Goal: Task Accomplishment & Management: Complete application form

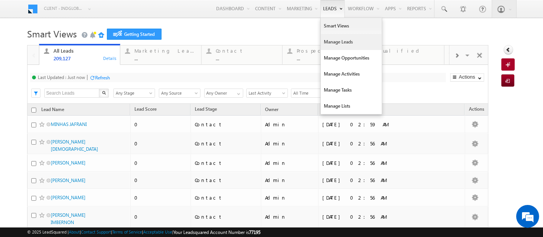
click at [321, 46] on link "Manage Leads" at bounding box center [351, 42] width 61 height 16
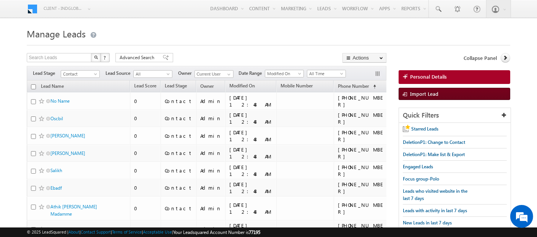
click at [481, 88] on link "Import Lead" at bounding box center [455, 94] width 112 height 12
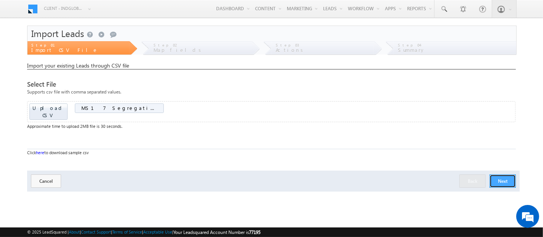
click at [511, 175] on button "Next" at bounding box center [503, 181] width 26 height 13
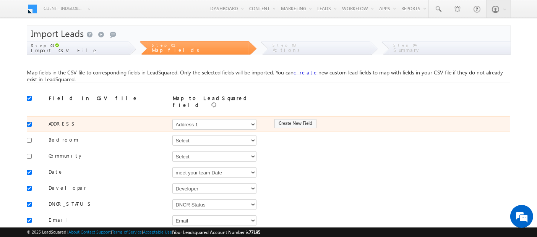
click at [28, 122] on input "checkbox" at bounding box center [29, 124] width 5 height 5
checkbox input "false"
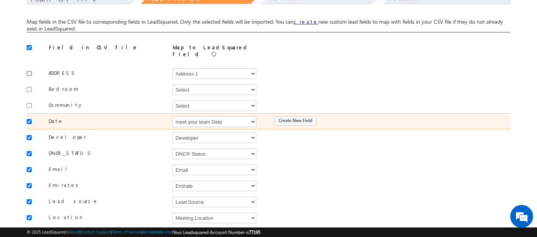
scroll to position [58, 0]
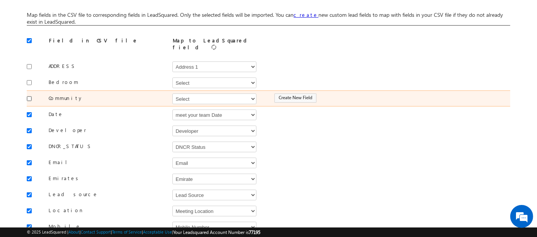
click at [29, 96] on input "checkbox" at bounding box center [29, 98] width 5 height 5
checkbox input "true"
click at [222, 96] on select "Select Select Address 1 Address 2 Budget Building Name Buyer Persona Campaign N…" at bounding box center [214, 99] width 84 height 11
select select "mx_Master_Project"
click at [172, 94] on select "Select Select Address 1 Address 2 Budget Building Name Buyer Persona Campaign N…" at bounding box center [214, 99] width 84 height 11
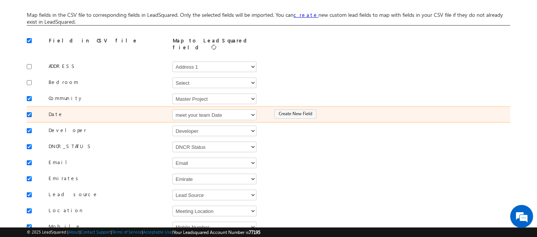
click at [29, 112] on input "checkbox" at bounding box center [29, 114] width 5 height 5
checkbox input "false"
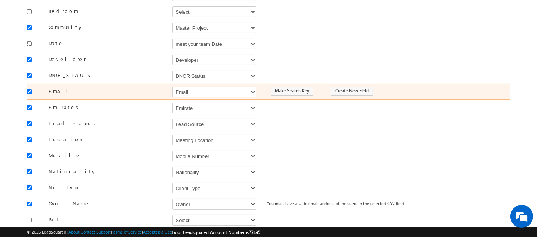
scroll to position [141, 0]
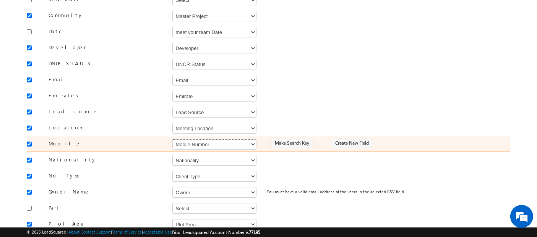
click at [188, 139] on select "Select Select Address 1 Address 2 Budget Building Name Buyer Persona Campaign N…" at bounding box center [214, 144] width 84 height 11
select select "Phone"
click at [172, 139] on select "Select Select Address 1 Address 2 Budget Building Name Buyer Persona Campaign N…" at bounding box center [214, 144] width 84 height 11
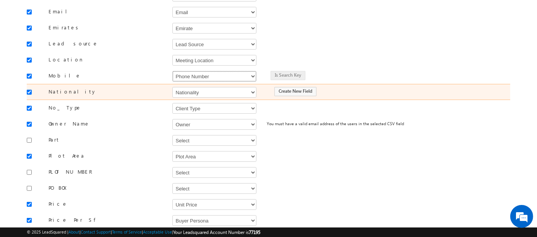
scroll to position [224, 0]
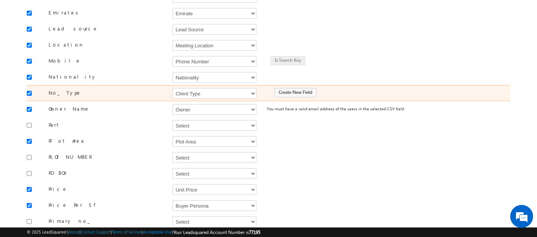
click at [29, 91] on input "checkbox" at bounding box center [29, 93] width 5 height 5
checkbox input "false"
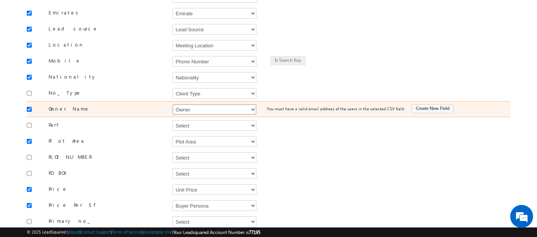
click at [183, 105] on select "Select Select Address 1 Address 2 Budget Building Name Buyer Persona Campaign N…" at bounding box center [214, 109] width 84 height 11
select select "FirstName"
click at [172, 104] on select "Select Select Address 1 Address 2 Budget Building Name Buyer Persona Campaign N…" at bounding box center [214, 109] width 84 height 11
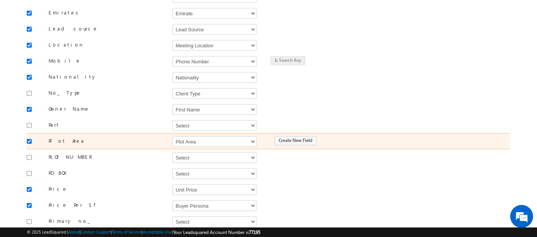
click at [28, 139] on input "checkbox" at bounding box center [29, 141] width 5 height 5
checkbox input "false"
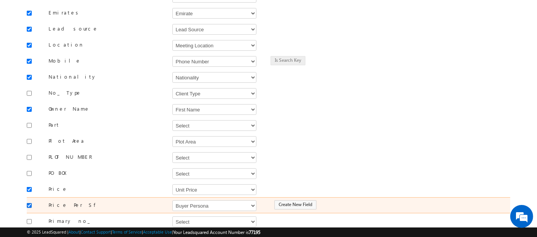
click at [31, 203] on input "checkbox" at bounding box center [29, 205] width 5 height 5
checkbox input "false"
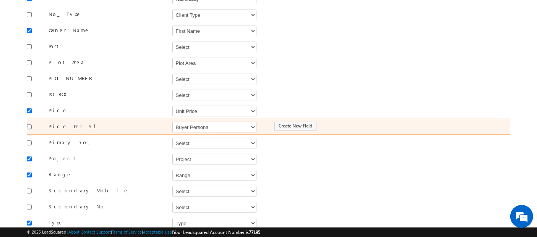
scroll to position [310, 0]
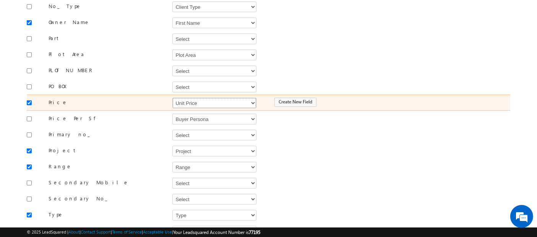
click at [194, 98] on select "Select Select Address 1 Address 2 Budget Building Name Buyer Persona Campaign N…" at bounding box center [214, 103] width 84 height 11
select select "mx_Unit_No"
click at [172, 98] on select "Select Select Address 1 Address 2 Budget Building Name Buyer Persona Campaign N…" at bounding box center [214, 103] width 84 height 11
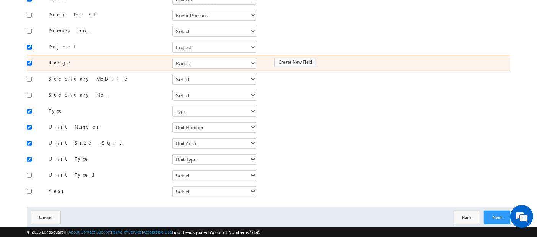
scroll to position [415, 0]
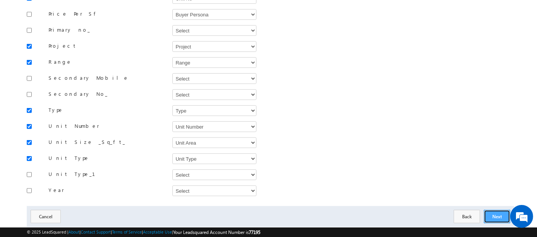
click at [495, 210] on button "Next" at bounding box center [497, 216] width 26 height 13
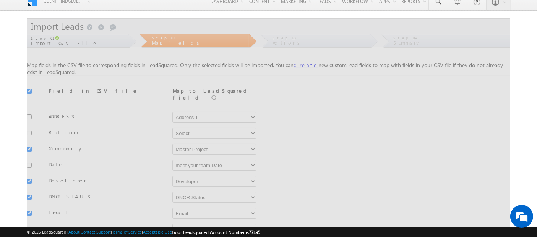
scroll to position [0, 0]
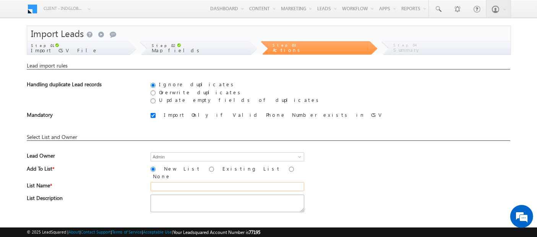
drag, startPoint x: 174, startPoint y: 180, endPoint x: 153, endPoint y: 190, distance: 23.6
click at [174, 182] on input "text" at bounding box center [228, 186] width 154 height 9
click at [183, 182] on input "26 Aug_MS18 (R1)" at bounding box center [228, 186] width 154 height 9
type input "26 Aug_MS17 (R1)"
click at [387, 177] on div "Add To List * New List Existing List None" at bounding box center [268, 173] width 483 height 17
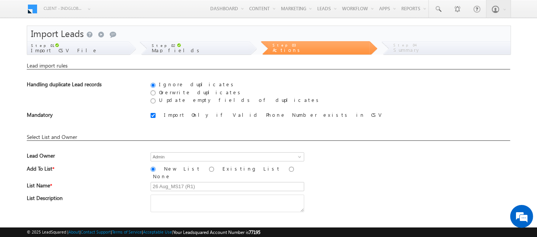
scroll to position [91, 0]
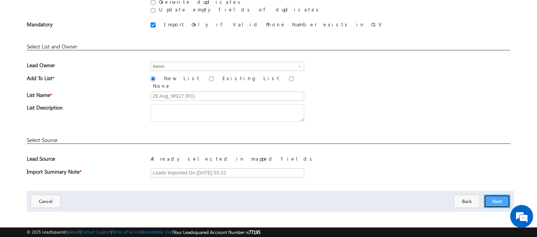
click at [498, 198] on button "Next" at bounding box center [497, 201] width 26 height 13
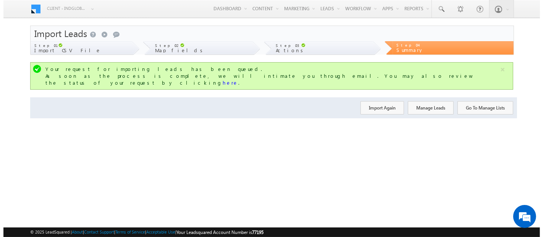
scroll to position [0, 0]
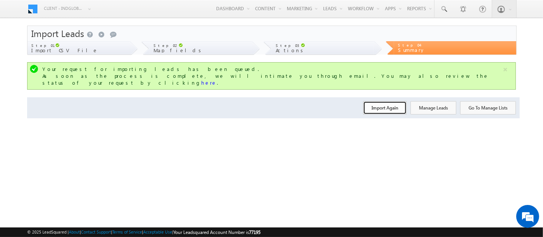
click at [387, 101] on button "Import Again" at bounding box center [385, 107] width 44 height 13
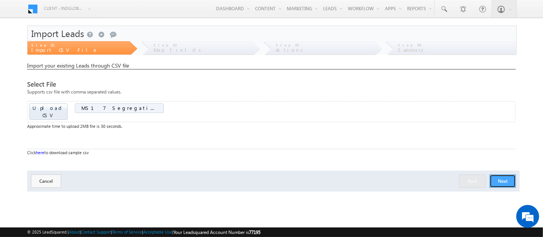
click at [507, 175] on button "Next" at bounding box center [503, 181] width 26 height 13
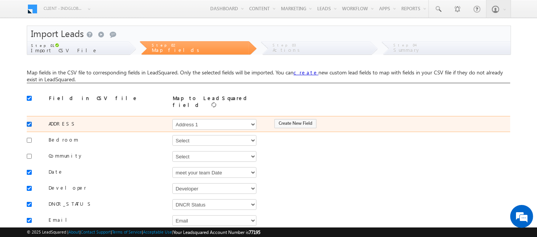
click at [27, 122] on input "checkbox" at bounding box center [29, 124] width 5 height 5
checkbox input "false"
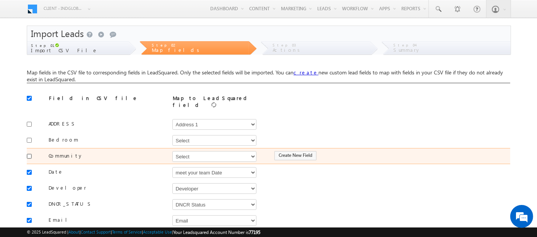
click at [27, 154] on input "checkbox" at bounding box center [29, 156] width 5 height 5
checkbox input "true"
click at [196, 151] on select "Select Select Address 1 Address 2 Budget Building Name Buyer Persona Campaign N…" at bounding box center [214, 156] width 84 height 11
select select "mx_Master_Project"
click at [172, 151] on select "Select Select Address 1 Address 2 Budget Building Name Buyer Persona Campaign N…" at bounding box center [214, 156] width 84 height 11
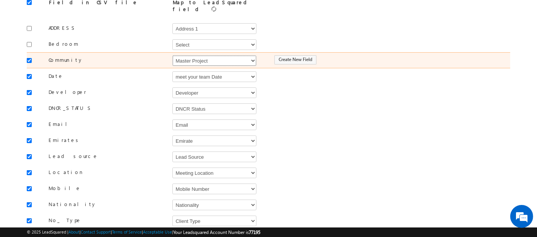
scroll to position [97, 0]
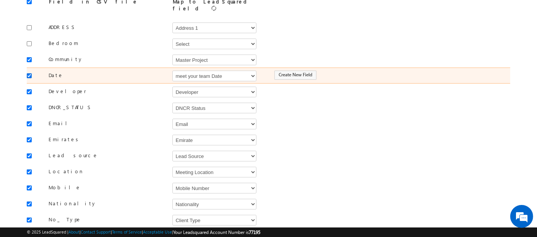
click at [29, 73] on input "checkbox" at bounding box center [29, 75] width 5 height 5
checkbox input "false"
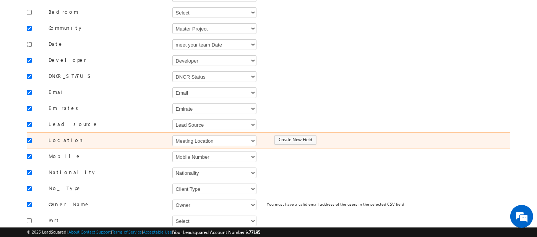
scroll to position [132, 0]
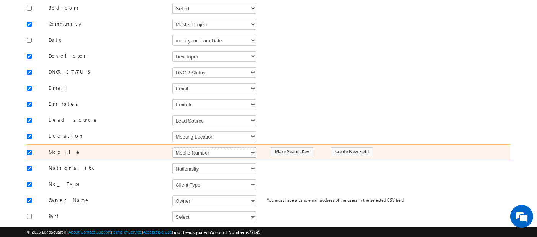
click at [186, 148] on select "Select Select Address 1 Address 2 Budget Building Name Buyer Persona Campaign N…" at bounding box center [214, 153] width 84 height 11
select select "Phone"
click at [172, 148] on select "Select Select Address 1 Address 2 Budget Building Name Buyer Persona Campaign N…" at bounding box center [214, 153] width 84 height 11
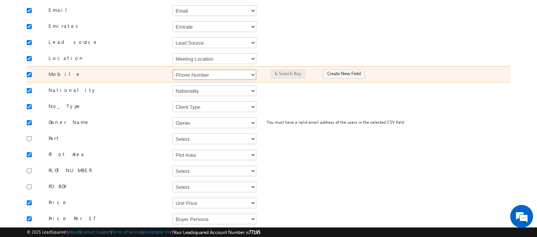
scroll to position [216, 0]
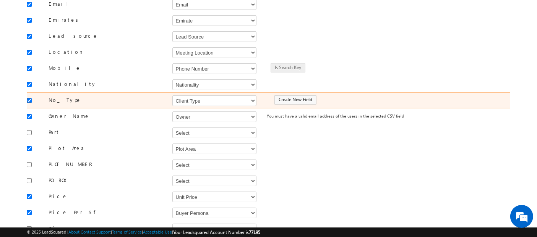
click at [29, 98] on input "checkbox" at bounding box center [29, 100] width 5 height 5
checkbox input "false"
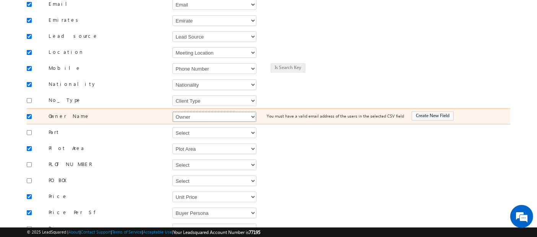
click at [203, 112] on select "Select Select Address 1 Address 2 Budget Building Name Buyer Persona Campaign N…" at bounding box center [214, 117] width 84 height 11
click at [172, 112] on select "Select Select Address 1 Address 2 Budget Building Name Buyer Persona Campaign N…" at bounding box center [214, 117] width 84 height 11
click at [203, 112] on select "Select Select Address 1 Address 2 Budget Building Name Buyer Persona Campaign N…" at bounding box center [214, 117] width 84 height 11
select select "FirstName"
click at [172, 112] on select "Select Select Address 1 Address 2 Budget Building Name Buyer Persona Campaign N…" at bounding box center [214, 117] width 84 height 11
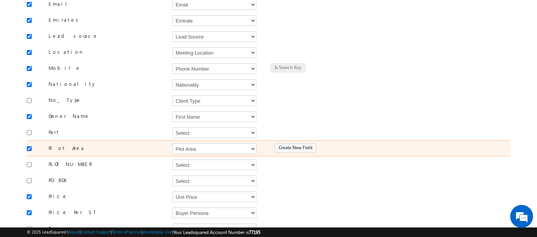
click at [28, 146] on input "checkbox" at bounding box center [29, 148] width 5 height 5
checkbox input "false"
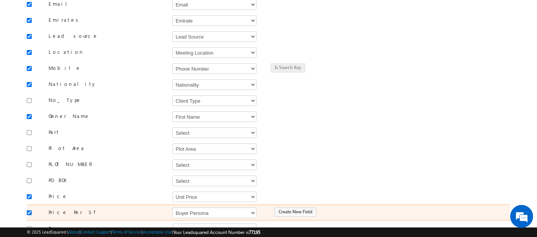
click at [30, 211] on input "checkbox" at bounding box center [29, 213] width 5 height 5
checkbox input "false"
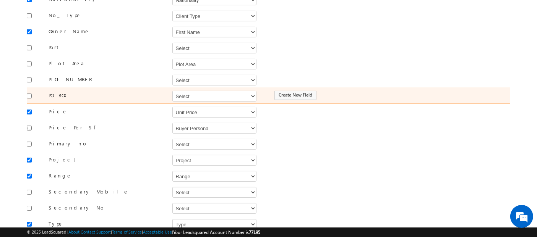
scroll to position [303, 0]
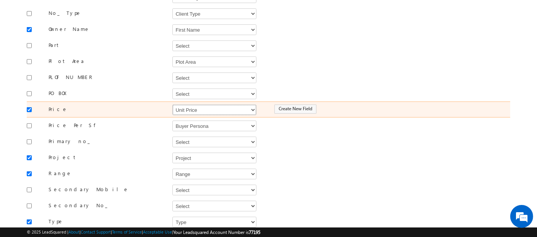
click at [194, 105] on select "Select Select Address 1 Address 2 Budget Building Name Buyer Persona Campaign N…" at bounding box center [214, 110] width 84 height 11
select select "mx_Unit_No"
click at [172, 105] on select "Select Select Address 1 Address 2 Budget Building Name Buyer Persona Campaign N…" at bounding box center [214, 110] width 84 height 11
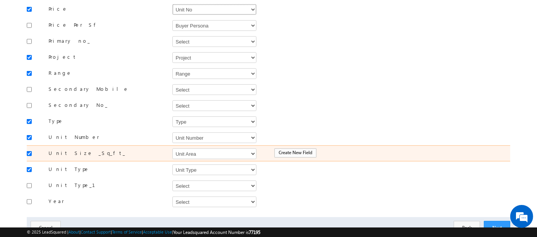
scroll to position [425, 0]
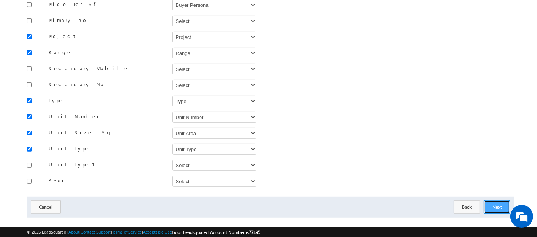
click at [493, 201] on button "Next" at bounding box center [497, 207] width 26 height 13
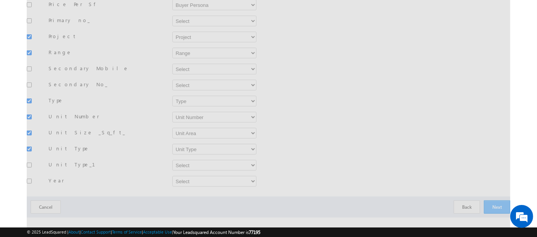
scroll to position [91, 0]
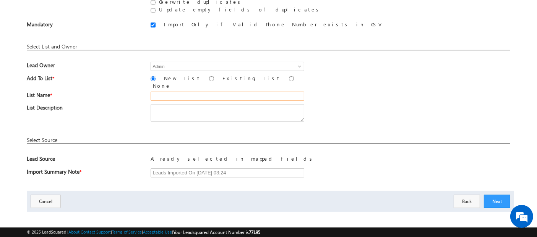
drag, startPoint x: 256, startPoint y: 89, endPoint x: 252, endPoint y: 91, distance: 5.0
click at [256, 92] on input "text" at bounding box center [228, 96] width 154 height 9
click at [183, 93] on input "26 Aug_MS18 (R2)" at bounding box center [228, 96] width 154 height 9
type input "26 Aug_MS17 (R2)"
click at [499, 195] on button "Next" at bounding box center [497, 201] width 26 height 13
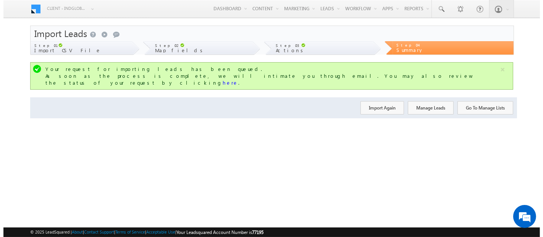
scroll to position [0, 0]
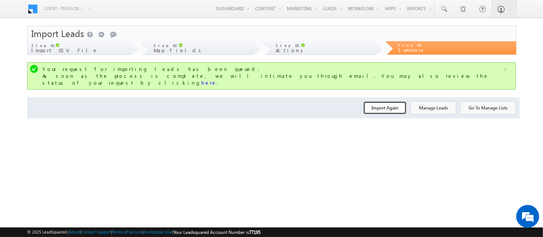
click at [383, 101] on button "Import Again" at bounding box center [385, 107] width 44 height 13
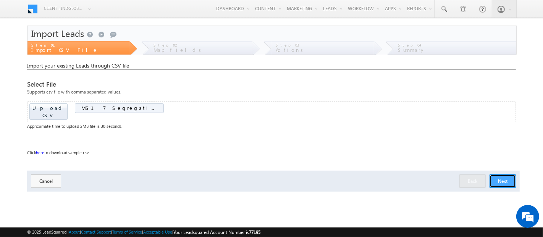
click at [500, 175] on button "Next" at bounding box center [503, 181] width 26 height 13
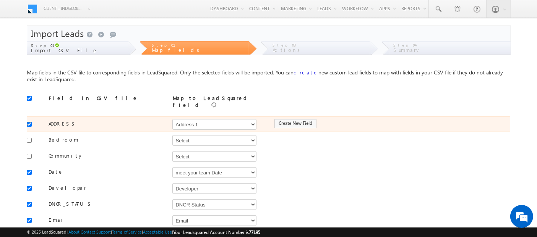
click at [27, 122] on input "checkbox" at bounding box center [29, 124] width 5 height 5
checkbox input "false"
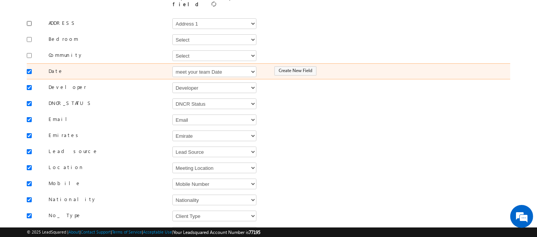
scroll to position [99, 0]
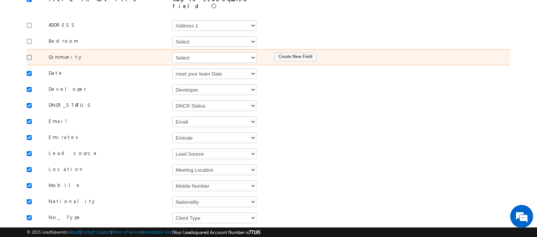
click at [28, 55] on input "checkbox" at bounding box center [29, 57] width 5 height 5
checkbox input "true"
click at [179, 58] on div "Community Select Select Address 1 Address 2 Budget Building Name Buyer Persona …" at bounding box center [268, 57] width 483 height 16
click at [188, 56] on select "Select Select Address 1 Address 2 Budget Building Name Buyer Persona Campaign N…" at bounding box center [214, 57] width 84 height 11
select select "mx_Master_Project"
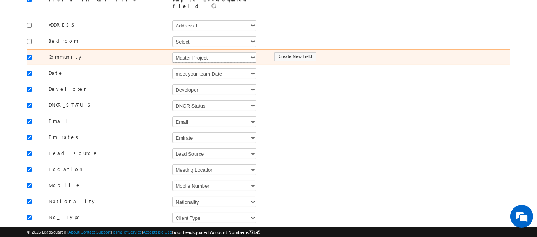
click at [172, 52] on select "Select Select Address 1 Address 2 Budget Building Name Buyer Persona Campaign N…" at bounding box center [214, 57] width 84 height 11
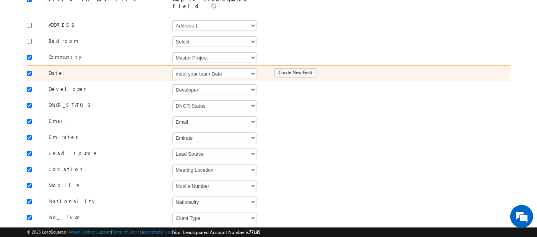
click at [29, 71] on input "checkbox" at bounding box center [29, 73] width 5 height 5
checkbox input "false"
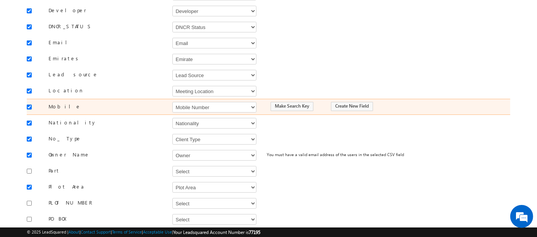
scroll to position [178, 0]
drag, startPoint x: 186, startPoint y: 98, endPoint x: 157, endPoint y: 107, distance: 30.8
click at [186, 102] on select "Select Select Address 1 Address 2 Budget Building Name Buyer Persona Campaign N…" at bounding box center [214, 107] width 84 height 11
select select "Phone"
click at [172, 102] on select "Select Select Address 1 Address 2 Budget Building Name Buyer Persona Campaign N…" at bounding box center [214, 107] width 84 height 11
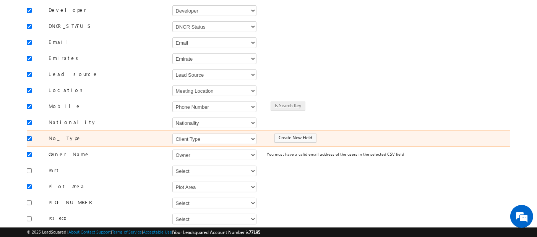
click at [27, 136] on input "checkbox" at bounding box center [29, 138] width 5 height 5
checkbox input "false"
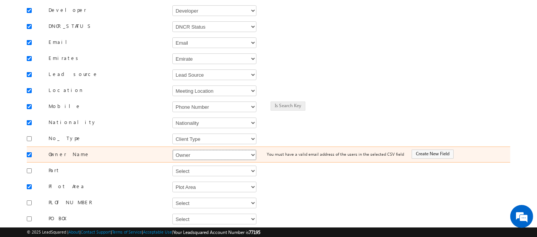
click at [194, 150] on select "Select Select Address 1 Address 2 Budget Building Name Buyer Persona Campaign N…" at bounding box center [214, 155] width 84 height 11
select select "FirstName"
click at [172, 150] on select "Select Select Address 1 Address 2 Budget Building Name Buyer Persona Campaign N…" at bounding box center [214, 155] width 84 height 11
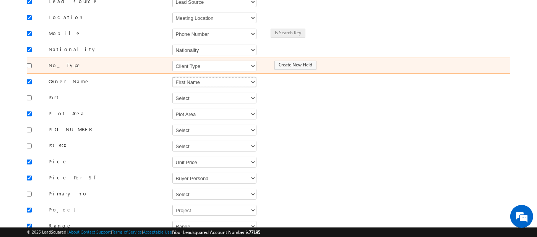
scroll to position [254, 0]
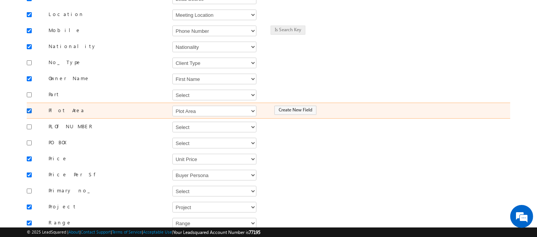
click at [29, 109] on input "checkbox" at bounding box center [29, 111] width 5 height 5
checkbox input "false"
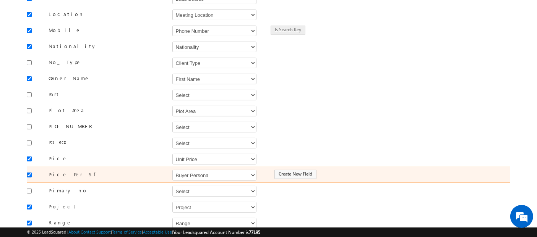
click at [31, 173] on input "checkbox" at bounding box center [29, 175] width 5 height 5
checkbox input "false"
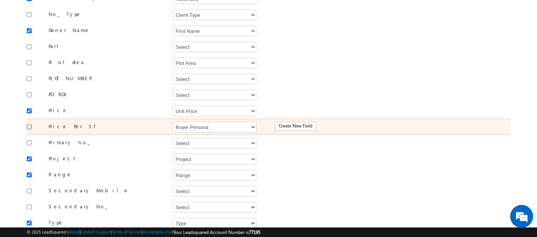
scroll to position [305, 0]
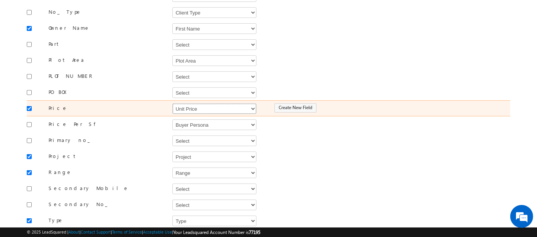
click at [207, 104] on select "Select Select Address 1 Address 2 Budget Building Name Buyer Persona Campaign N…" at bounding box center [214, 109] width 84 height 11
select select "mx_Unit_No"
click at [172, 104] on select "Select Select Address 1 Address 2 Budget Building Name Buyer Persona Campaign N…" at bounding box center [214, 109] width 84 height 11
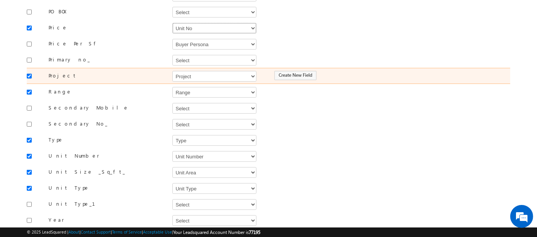
scroll to position [425, 0]
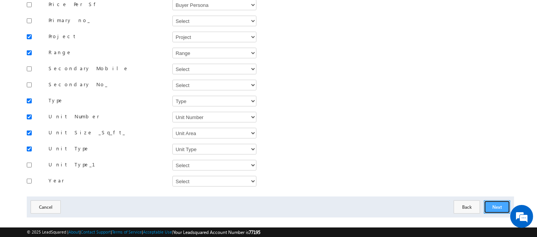
click at [490, 201] on button "Next" at bounding box center [497, 207] width 26 height 13
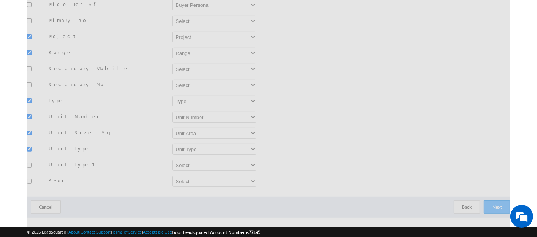
scroll to position [91, 0]
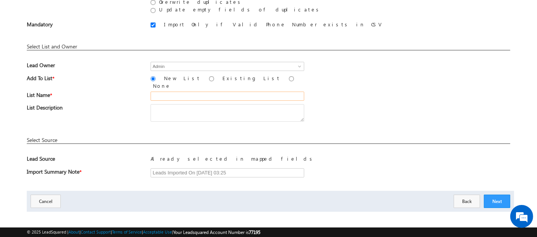
click at [201, 92] on input "text" at bounding box center [228, 96] width 154 height 9
click at [182, 93] on input "26 Aug_MS18 (R3)" at bounding box center [228, 96] width 154 height 9
type input "26 Aug_MS17 (R3)"
click at [506, 195] on button "Next" at bounding box center [497, 201] width 26 height 13
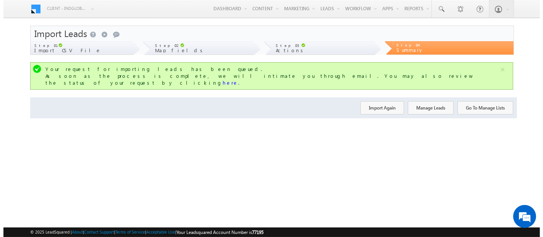
scroll to position [0, 0]
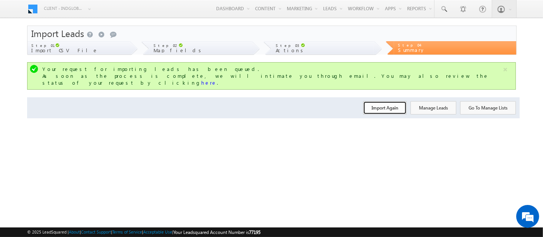
click at [378, 101] on button "Import Again" at bounding box center [385, 107] width 44 height 13
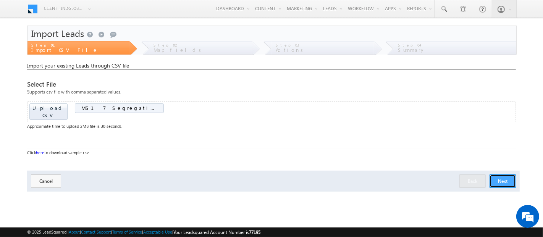
click at [505, 175] on button "Next" at bounding box center [503, 181] width 26 height 13
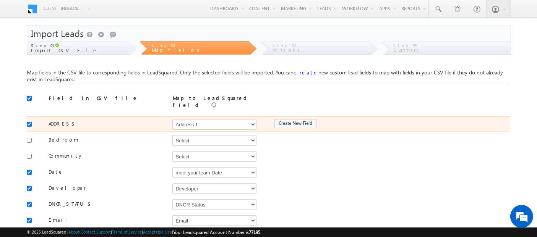
click at [32, 121] on div at bounding box center [32, 123] width 10 height 11
click at [29, 122] on input "checkbox" at bounding box center [29, 124] width 5 height 5
checkbox input "false"
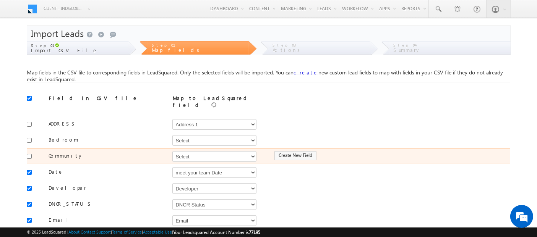
click at [29, 155] on div at bounding box center [32, 156] width 10 height 11
click at [29, 154] on input "checkbox" at bounding box center [29, 156] width 5 height 5
checkbox input "true"
click at [198, 152] on select "Select Select Address 1 Address 2 Budget Building Name Buyer Persona Campaign N…" at bounding box center [214, 156] width 84 height 11
select select "mx_Master_Project"
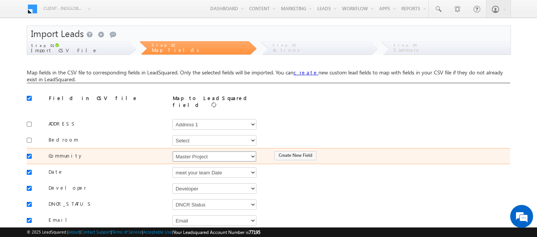
click at [172, 151] on select "Select Select Address 1 Address 2 Budget Building Name Buyer Persona Campaign N…" at bounding box center [214, 156] width 84 height 11
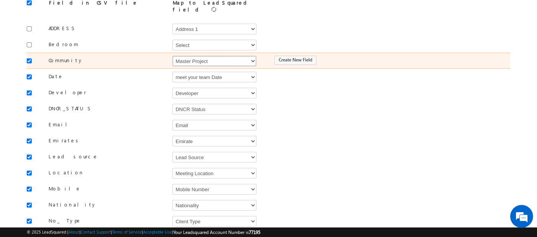
scroll to position [96, 0]
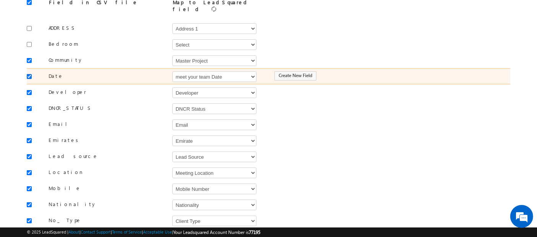
click at [29, 74] on input "checkbox" at bounding box center [29, 76] width 5 height 5
checkbox input "false"
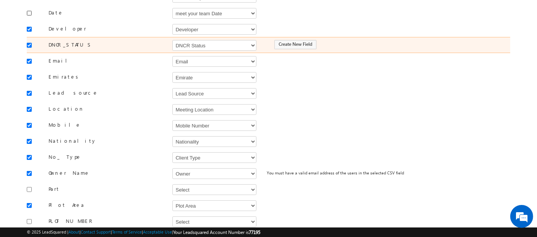
scroll to position [165, 0]
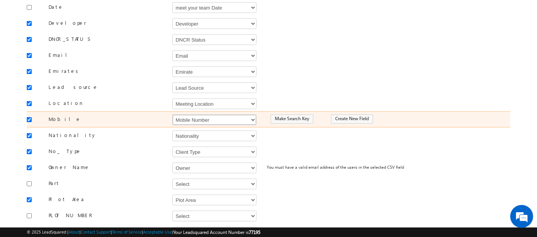
click at [184, 118] on select "Select Select Address 1 Address 2 Budget Building Name Buyer Persona Campaign N…" at bounding box center [214, 120] width 84 height 11
select select "Phone"
click at [172, 115] on select "Select Select Address 1 Address 2 Budget Building Name Buyer Persona Campaign N…" at bounding box center [214, 120] width 84 height 11
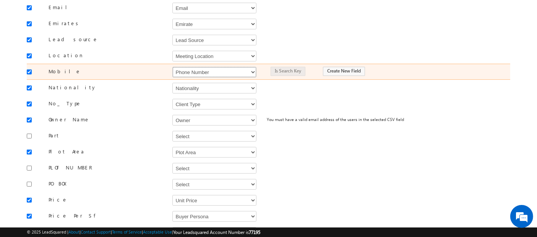
scroll to position [214, 0]
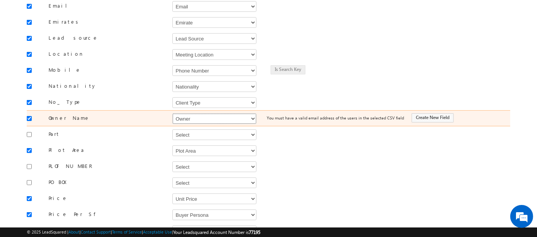
click at [189, 113] on select "Select Select Address 1 Address 2 Budget Building Name Buyer Persona Campaign N…" at bounding box center [214, 118] width 84 height 11
select select "FirstName"
click at [172, 113] on select "Select Select Address 1 Address 2 Budget Building Name Buyer Persona Campaign N…" at bounding box center [214, 118] width 84 height 11
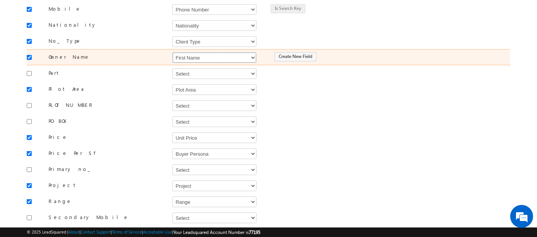
scroll to position [276, 0]
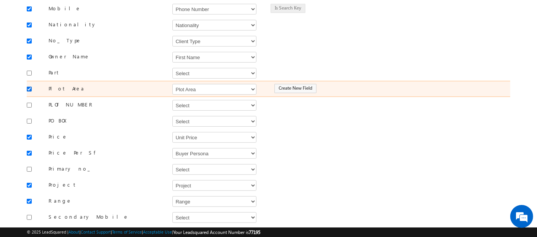
click at [29, 87] on input "checkbox" at bounding box center [29, 89] width 5 height 5
checkbox input "false"
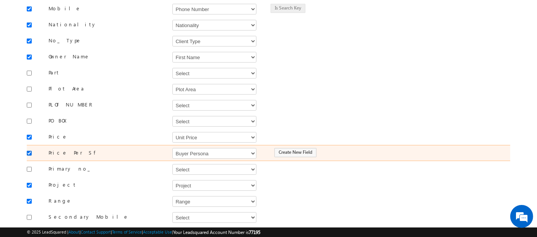
click at [29, 151] on input "checkbox" at bounding box center [29, 153] width 5 height 5
checkbox input "false"
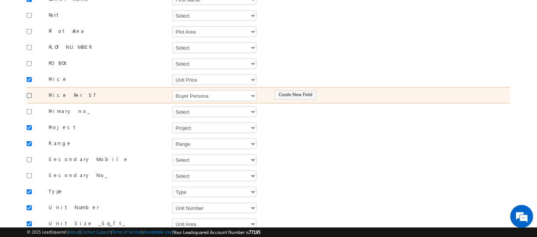
scroll to position [335, 0]
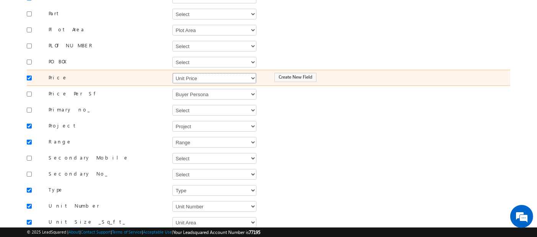
click at [184, 73] on select "Select Select Address 1 Address 2 Budget Building Name Buyer Persona Campaign N…" at bounding box center [214, 78] width 84 height 11
select select "mx_Unit_No"
click at [172, 73] on select "Select Select Address 1 Address 2 Budget Building Name Buyer Persona Campaign N…" at bounding box center [214, 78] width 84 height 11
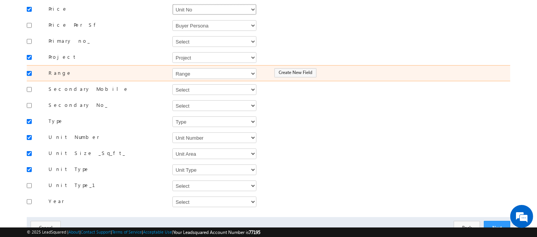
scroll to position [425, 0]
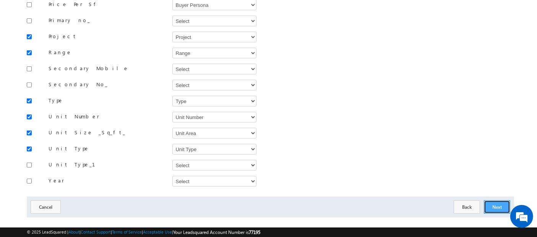
click at [503, 201] on button "Next" at bounding box center [497, 207] width 26 height 13
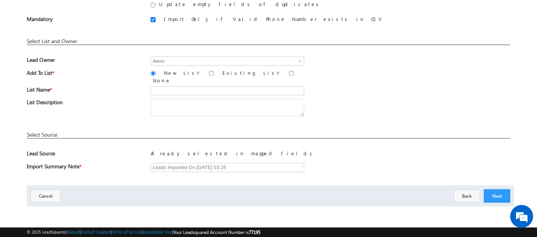
scroll to position [91, 0]
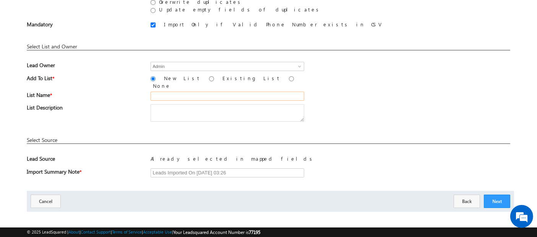
click at [188, 92] on input "text" at bounding box center [228, 96] width 154 height 9
click at [183, 92] on input "26 Aug_MS18 (R4)" at bounding box center [228, 96] width 154 height 9
type input "26 Aug_MS17 (R4)"
click at [495, 195] on button "Next" at bounding box center [497, 201] width 26 height 13
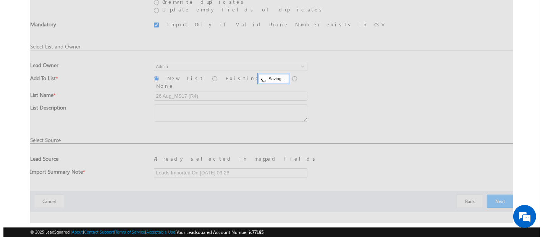
scroll to position [0, 0]
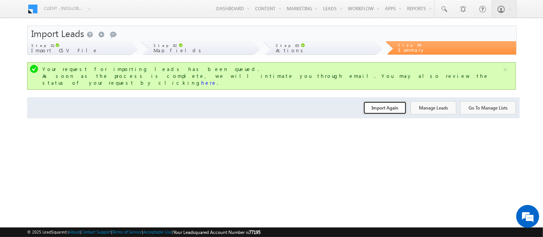
click at [383, 101] on button "Import Again" at bounding box center [385, 107] width 44 height 13
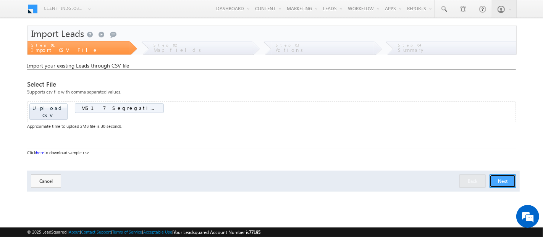
click at [503, 175] on button "Next" at bounding box center [503, 181] width 26 height 13
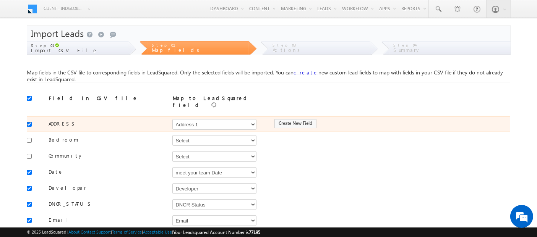
click at [30, 122] on input "checkbox" at bounding box center [29, 124] width 5 height 5
checkbox input "false"
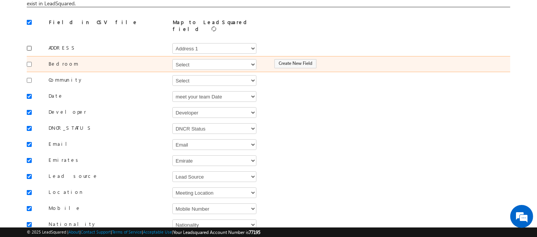
scroll to position [76, 0]
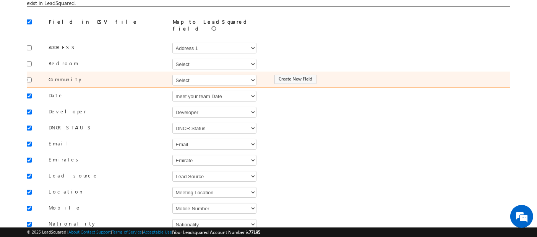
click at [28, 78] on input "checkbox" at bounding box center [29, 80] width 5 height 5
checkbox input "true"
click at [201, 79] on select "Select Select Address 1 Address 2 Budget Building Name Buyer Persona Campaign N…" at bounding box center [214, 80] width 84 height 11
select select "mx_Master_Project"
click at [172, 75] on select "Select Select Address 1 Address 2 Budget Building Name Buyer Persona Campaign N…" at bounding box center [214, 80] width 84 height 11
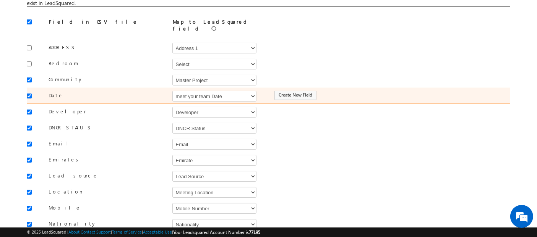
click at [29, 94] on input "checkbox" at bounding box center [29, 96] width 5 height 5
checkbox input "false"
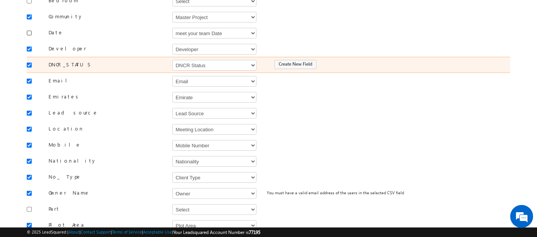
scroll to position [141, 0]
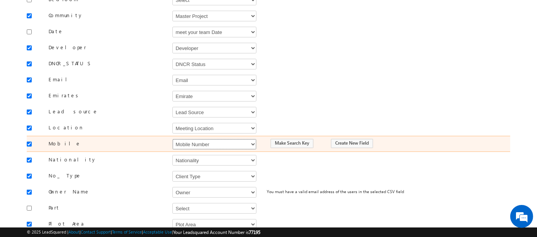
click at [193, 139] on select "Select Select Address 1 Address 2 Budget Building Name Buyer Persona Campaign N…" at bounding box center [214, 144] width 84 height 11
select select "Phone"
click at [172, 139] on select "Select Select Address 1 Address 2 Budget Building Name Buyer Persona Campaign N…" at bounding box center [214, 144] width 84 height 11
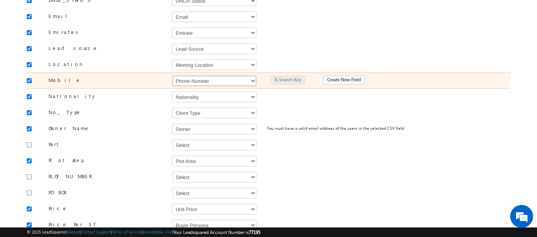
scroll to position [207, 0]
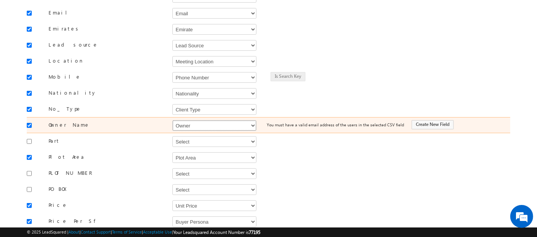
click at [185, 120] on select "Select Select Address 1 Address 2 Budget Building Name Buyer Persona Campaign N…" at bounding box center [214, 125] width 84 height 11
select select "FirstName"
click at [172, 120] on select "Select Select Address 1 Address 2 Budget Building Name Buyer Persona Campaign N…" at bounding box center [214, 125] width 84 height 11
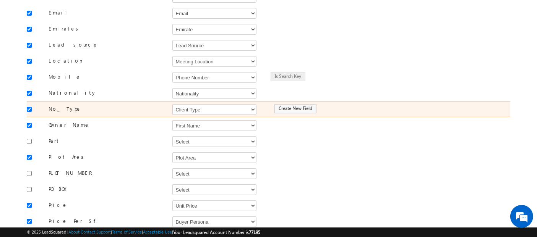
click at [27, 107] on input "checkbox" at bounding box center [29, 109] width 5 height 5
checkbox input "false"
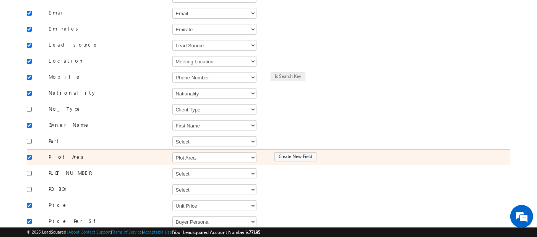
click at [29, 155] on input "checkbox" at bounding box center [29, 157] width 5 height 5
checkbox input "false"
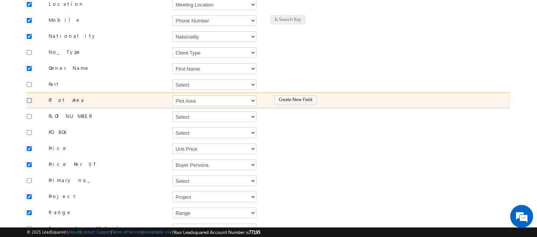
scroll to position [265, 0]
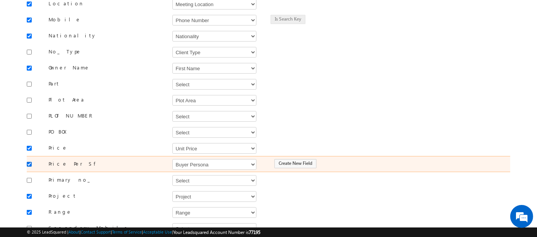
click at [29, 162] on input "checkbox" at bounding box center [29, 164] width 5 height 5
checkbox input "false"
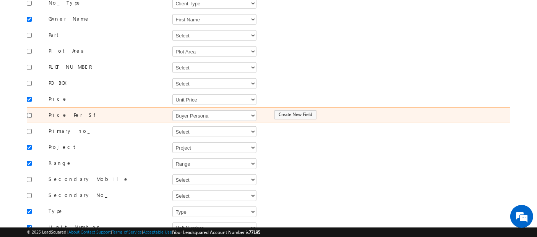
scroll to position [314, 0]
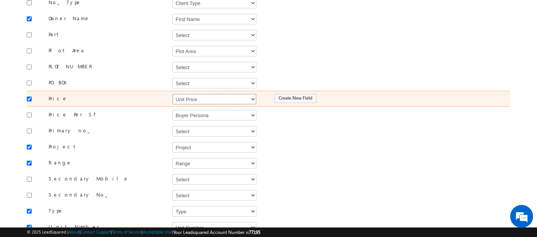
click at [191, 94] on select "Select Select Address 1 Address 2 Budget Building Name Buyer Persona Campaign N…" at bounding box center [214, 99] width 84 height 11
select select "mx_Unit_No"
click at [172, 94] on select "Select Select Address 1 Address 2 Budget Building Name Buyer Persona Campaign N…" at bounding box center [214, 99] width 84 height 11
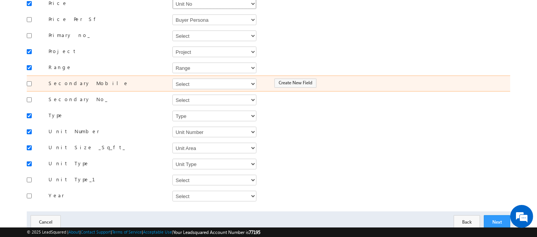
scroll to position [412, 0]
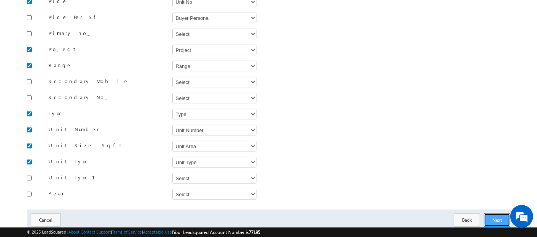
click at [496, 214] on button "Next" at bounding box center [497, 220] width 26 height 13
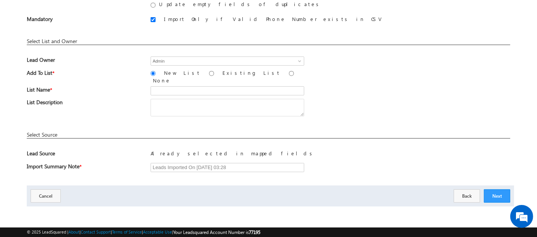
scroll to position [91, 0]
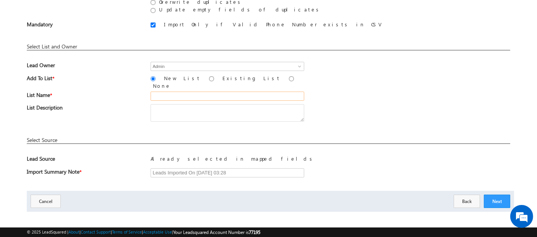
click at [161, 92] on input "text" at bounding box center [228, 96] width 154 height 9
click at [184, 92] on input "26 Aug_MS18 (R5)" at bounding box center [228, 96] width 154 height 9
type input "26 Aug_MS17 (R5)"
click at [499, 203] on button "Next" at bounding box center [497, 201] width 26 height 13
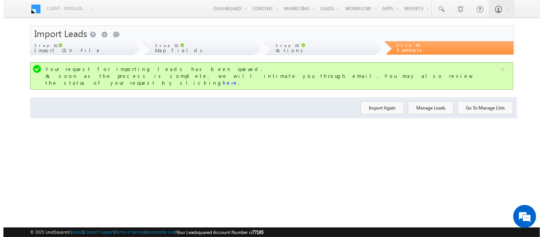
scroll to position [0, 0]
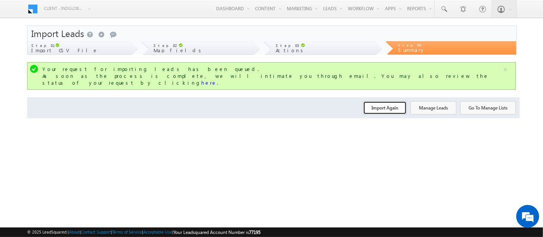
click at [381, 101] on button "Import Again" at bounding box center [385, 107] width 44 height 13
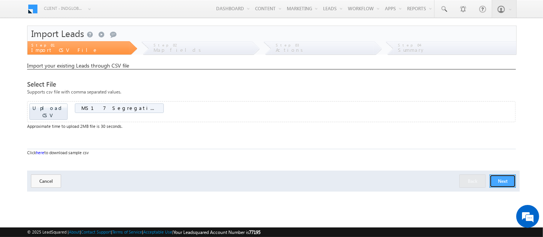
click at [509, 175] on button "Next" at bounding box center [503, 181] width 26 height 13
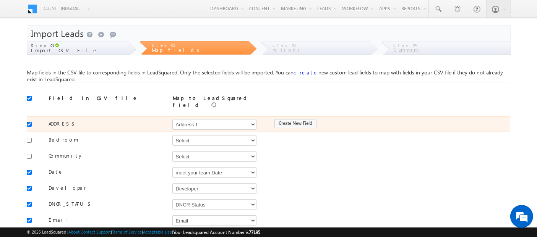
click at [29, 122] on input "checkbox" at bounding box center [29, 124] width 5 height 5
checkbox input "false"
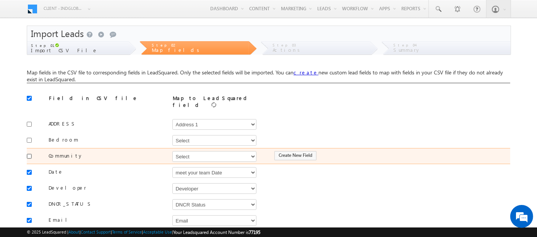
click at [29, 154] on input "checkbox" at bounding box center [29, 156] width 5 height 5
checkbox input "true"
click at [209, 151] on select "Select Select Address 1 Address 2 Budget Building Name Buyer Persona Campaign N…" at bounding box center [214, 156] width 84 height 11
select select "mx_Master_Project"
click at [172, 151] on select "Select Select Address 1 Address 2 Budget Building Name Buyer Persona Campaign N…" at bounding box center [214, 156] width 84 height 11
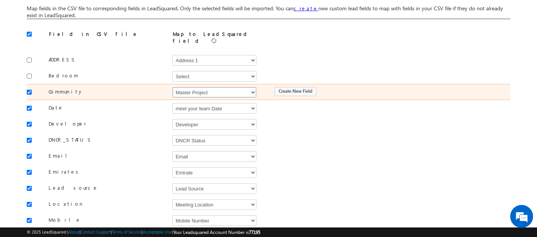
scroll to position [73, 0]
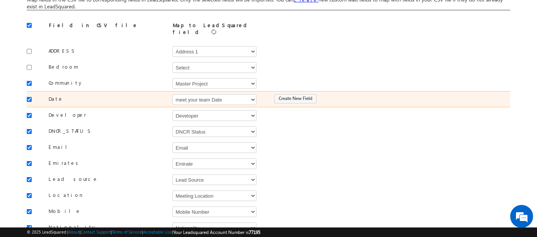
click at [27, 97] on input "checkbox" at bounding box center [29, 99] width 5 height 5
checkbox input "false"
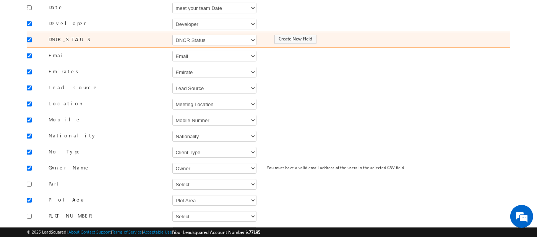
scroll to position [165, 0]
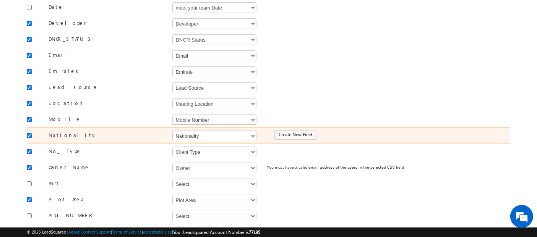
drag, startPoint x: 189, startPoint y: 113, endPoint x: 175, endPoint y: 122, distance: 17.0
click at [189, 115] on select "Select Select Address 1 Address 2 Budget Building Name Buyer Persona Campaign N…" at bounding box center [214, 120] width 84 height 11
select select "Phone"
click at [172, 115] on select "Select Select Address 1 Address 2 Budget Building Name Buyer Persona Campaign N…" at bounding box center [214, 120] width 84 height 11
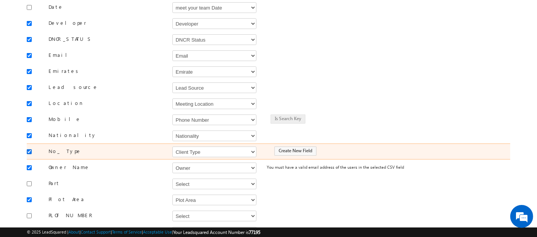
click at [30, 149] on input "checkbox" at bounding box center [29, 151] width 5 height 5
checkbox input "false"
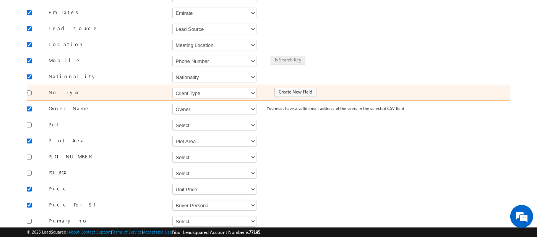
scroll to position [226, 0]
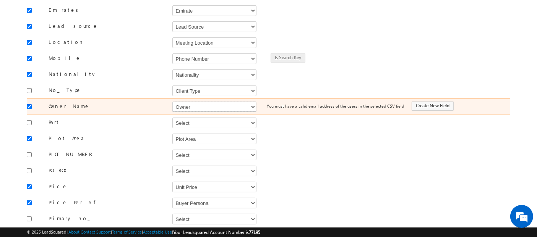
click at [182, 102] on select "Select Select Address 1 Address 2 Budget Building Name Buyer Persona Campaign N…" at bounding box center [214, 107] width 84 height 11
select select "FirstName"
click at [172, 102] on select "Select Select Address 1 Address 2 Budget Building Name Buyer Persona Campaign N…" at bounding box center [214, 107] width 84 height 11
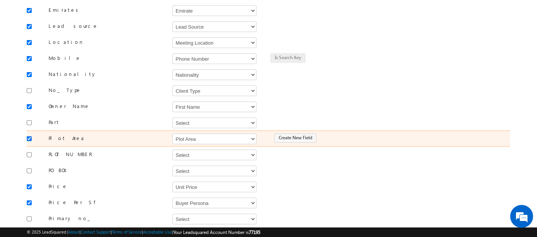
click at [29, 136] on input "checkbox" at bounding box center [29, 138] width 5 height 5
checkbox input "false"
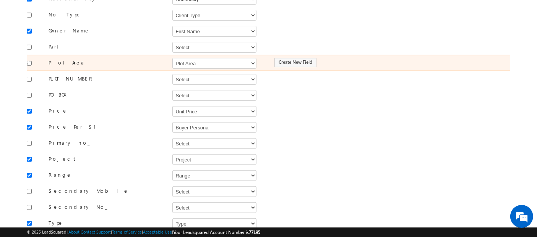
scroll to position [302, 0]
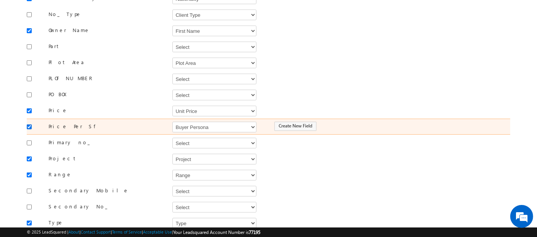
click at [29, 125] on input "checkbox" at bounding box center [29, 127] width 5 height 5
checkbox input "false"
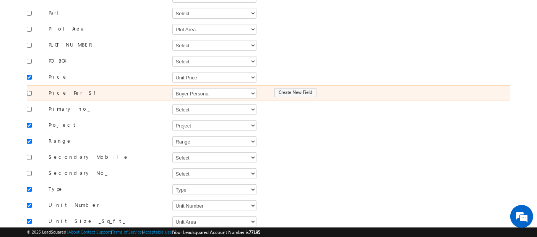
scroll to position [336, 0]
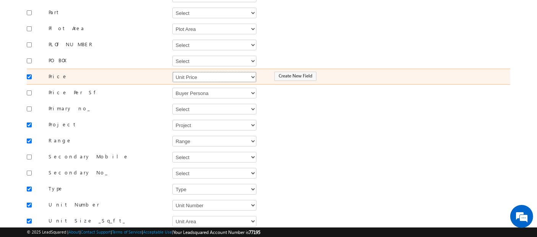
click at [184, 72] on select "Select Select Address 1 Address 2 Budget Building Name Buyer Persona Campaign N…" at bounding box center [214, 77] width 84 height 11
select select "mx_Unit_No"
click at [172, 72] on select "Select Select Address 1 Address 2 Budget Building Name Buyer Persona Campaign N…" at bounding box center [214, 77] width 84 height 11
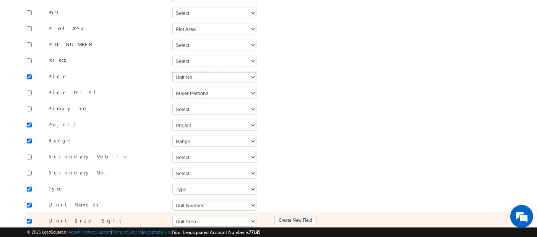
scroll to position [425, 0]
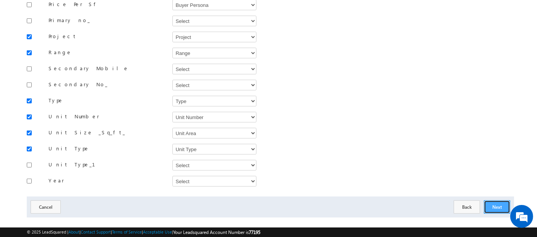
click at [493, 201] on button "Next" at bounding box center [497, 207] width 26 height 13
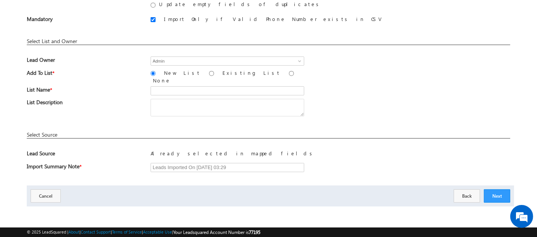
scroll to position [91, 0]
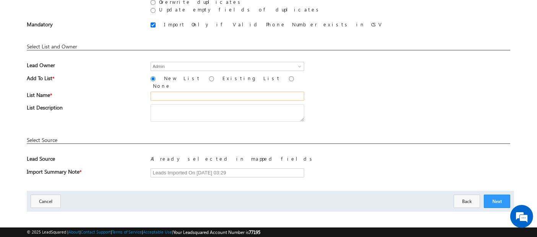
click at [174, 92] on input "text" at bounding box center [228, 96] width 154 height 9
click at [192, 94] on input "26 Aug_MS18 (R6)" at bounding box center [228, 96] width 154 height 9
type input "26 Aug_MS17 (R6)"
click at [488, 197] on button "Next" at bounding box center [497, 201] width 26 height 13
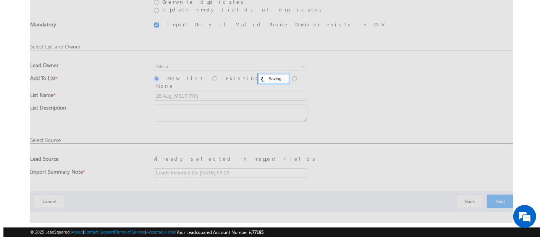
scroll to position [0, 0]
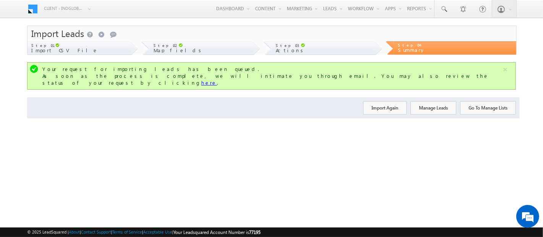
click at [217, 79] on link "here" at bounding box center [209, 82] width 16 height 6
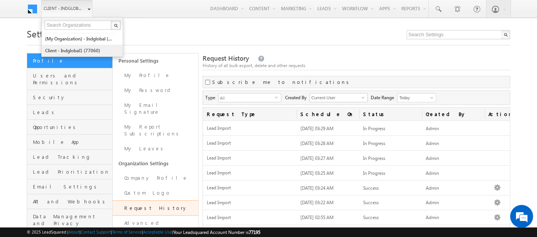
click at [74, 49] on link "Client - indglobal1 (77060)" at bounding box center [80, 51] width 70 height 12
